Goal: Transaction & Acquisition: Purchase product/service

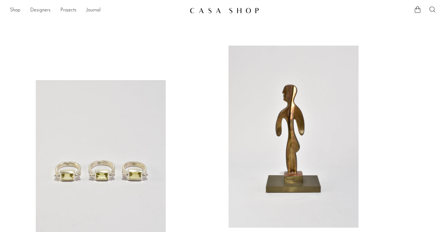
click at [435, 11] on icon at bounding box center [432, 9] width 7 height 7
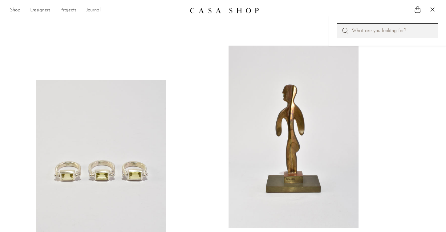
paste input "Calla Lily Earrings"
type input "Calla Lily Earrings"
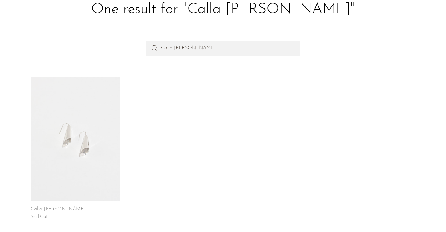
scroll to position [44, 0]
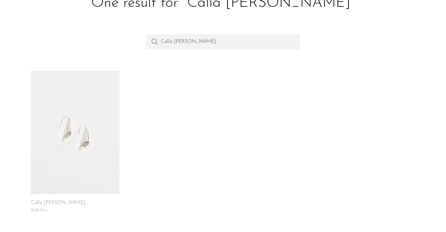
click at [54, 129] on link at bounding box center [75, 132] width 89 height 123
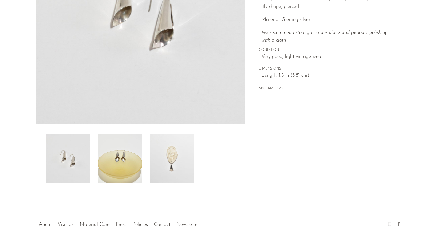
scroll to position [136, 0]
click at [125, 164] on img at bounding box center [120, 157] width 45 height 49
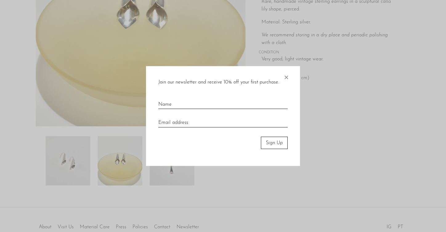
scroll to position [133, 0]
click at [288, 76] on span "×" at bounding box center [286, 76] width 6 height 20
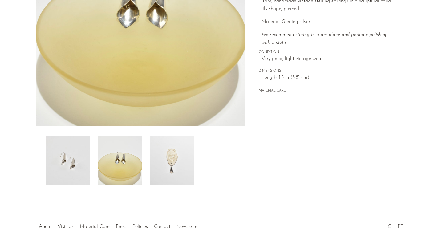
click at [155, 28] on img at bounding box center [141, 10] width 210 height 231
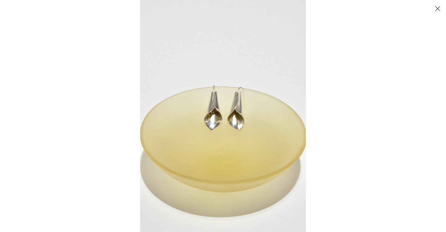
click at [231, 114] on img at bounding box center [223, 116] width 166 height 232
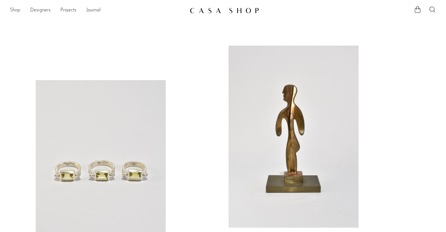
click at [15, 10] on link "Shop" at bounding box center [15, 10] width 10 height 8
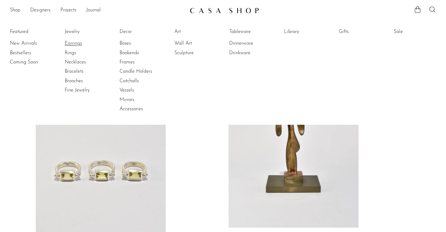
click at [73, 46] on link "Earrings" at bounding box center [88, 43] width 46 height 7
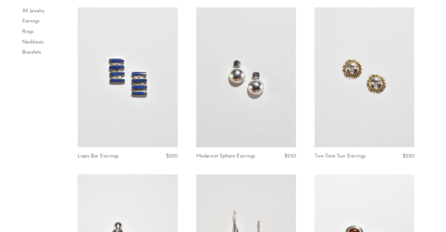
scroll to position [904, 0]
click at [265, 75] on link at bounding box center [246, 76] width 100 height 140
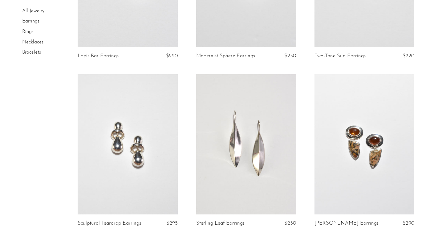
scroll to position [1063, 0]
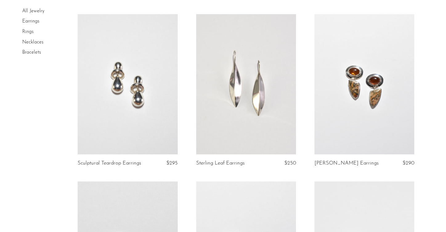
click at [146, 72] on link at bounding box center [128, 84] width 100 height 140
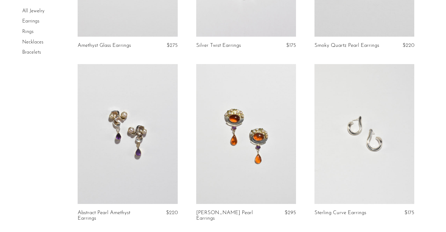
scroll to position [2004, 0]
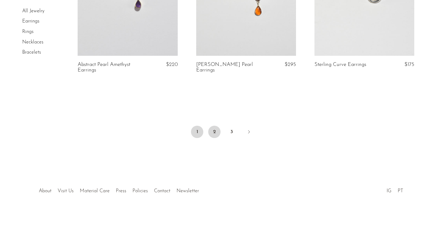
click at [213, 128] on link "2" at bounding box center [214, 132] width 12 height 12
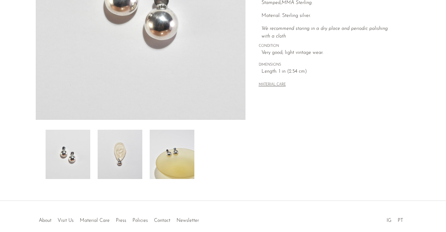
scroll to position [160, 0]
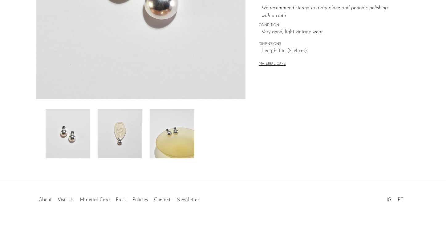
click at [123, 144] on img at bounding box center [120, 133] width 45 height 49
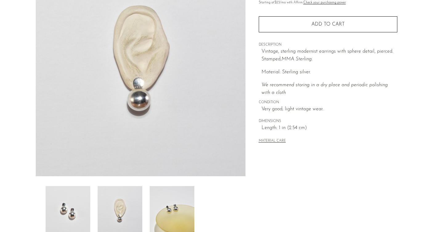
scroll to position [81, 0]
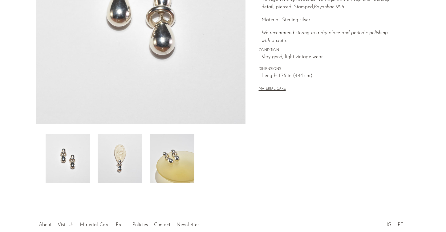
scroll to position [169, 0]
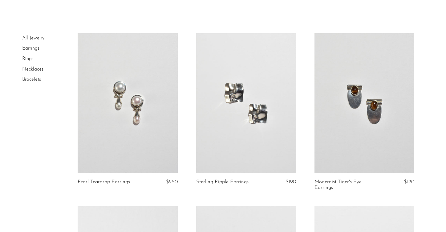
scroll to position [29, 0]
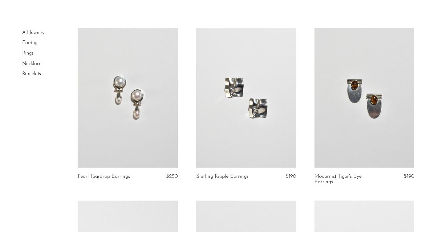
click at [140, 85] on link at bounding box center [128, 98] width 100 height 140
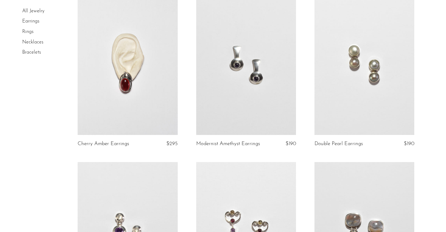
scroll to position [216, 0]
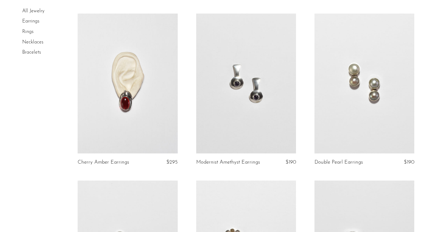
click at [257, 75] on link at bounding box center [246, 84] width 100 height 140
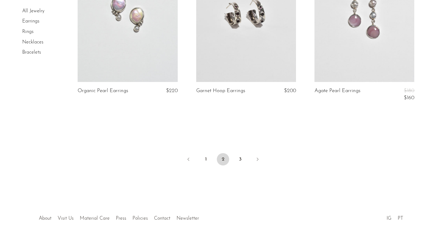
scroll to position [1986, 0]
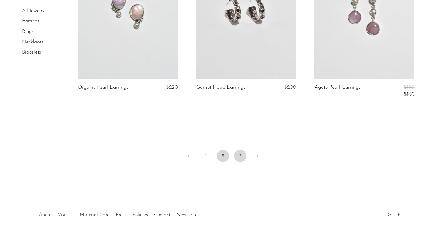
click at [239, 156] on link "3" at bounding box center [240, 156] width 12 height 12
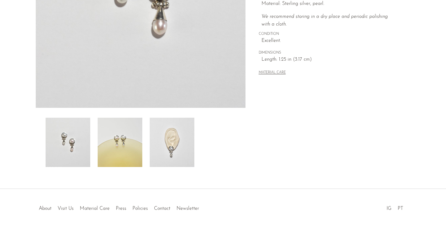
scroll to position [169, 0]
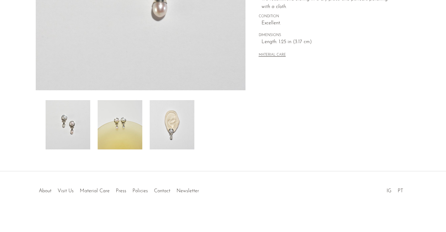
click at [176, 123] on img at bounding box center [172, 124] width 45 height 49
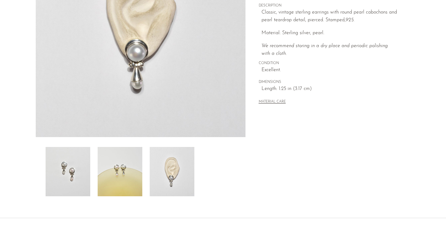
scroll to position [88, 0]
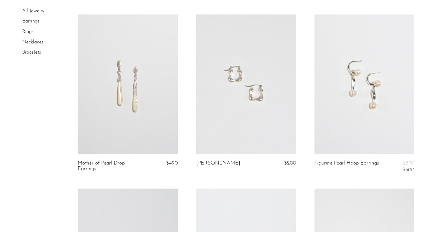
scroll to position [391, 0]
click at [356, 80] on link at bounding box center [365, 84] width 100 height 140
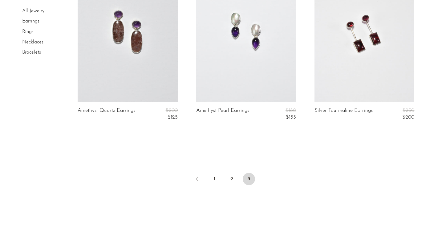
scroll to position [665, 0]
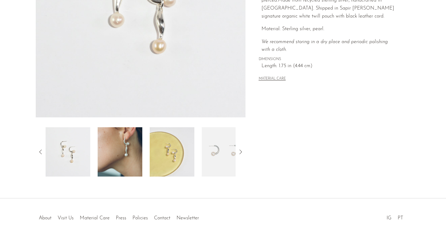
scroll to position [169, 0]
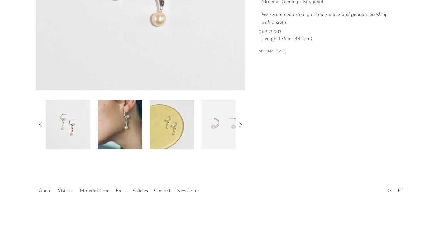
click at [137, 117] on img at bounding box center [120, 124] width 45 height 49
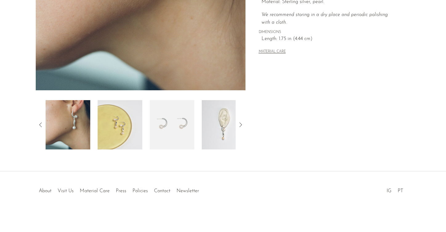
click at [178, 125] on img at bounding box center [172, 124] width 45 height 49
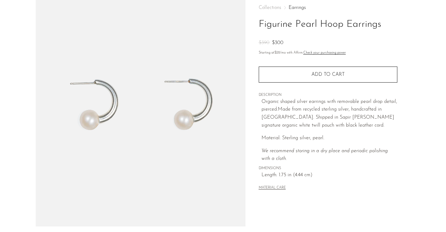
scroll to position [30, 0]
